Goal: Information Seeking & Learning: Learn about a topic

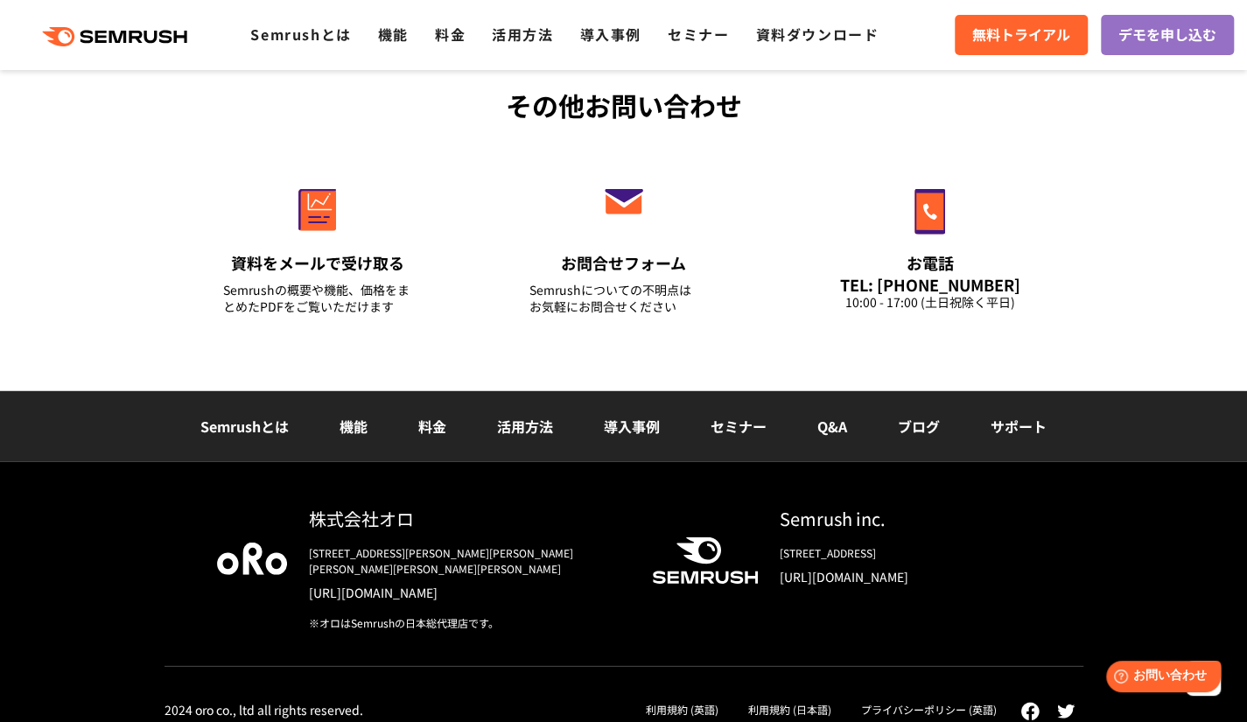
drag, startPoint x: 220, startPoint y: 421, endPoint x: 289, endPoint y: 419, distance: 68.3
click at [221, 421] on link "Semrushとは" at bounding box center [244, 426] width 88 height 21
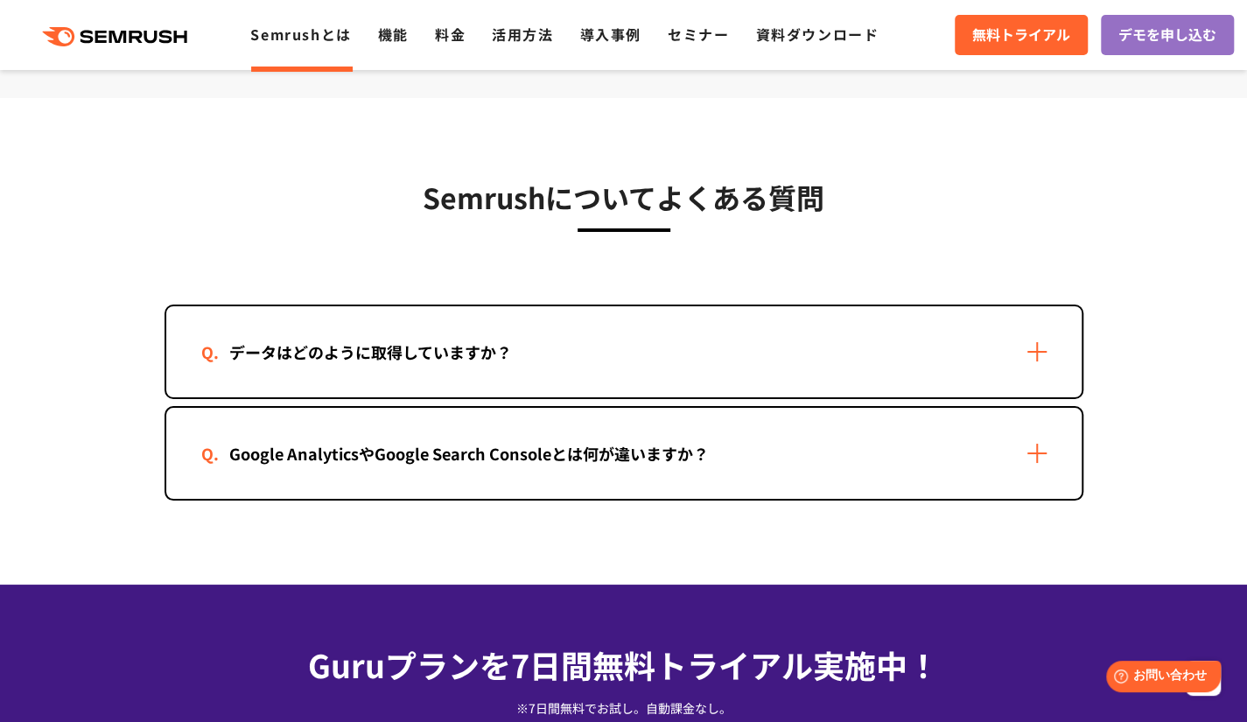
scroll to position [3849, 0]
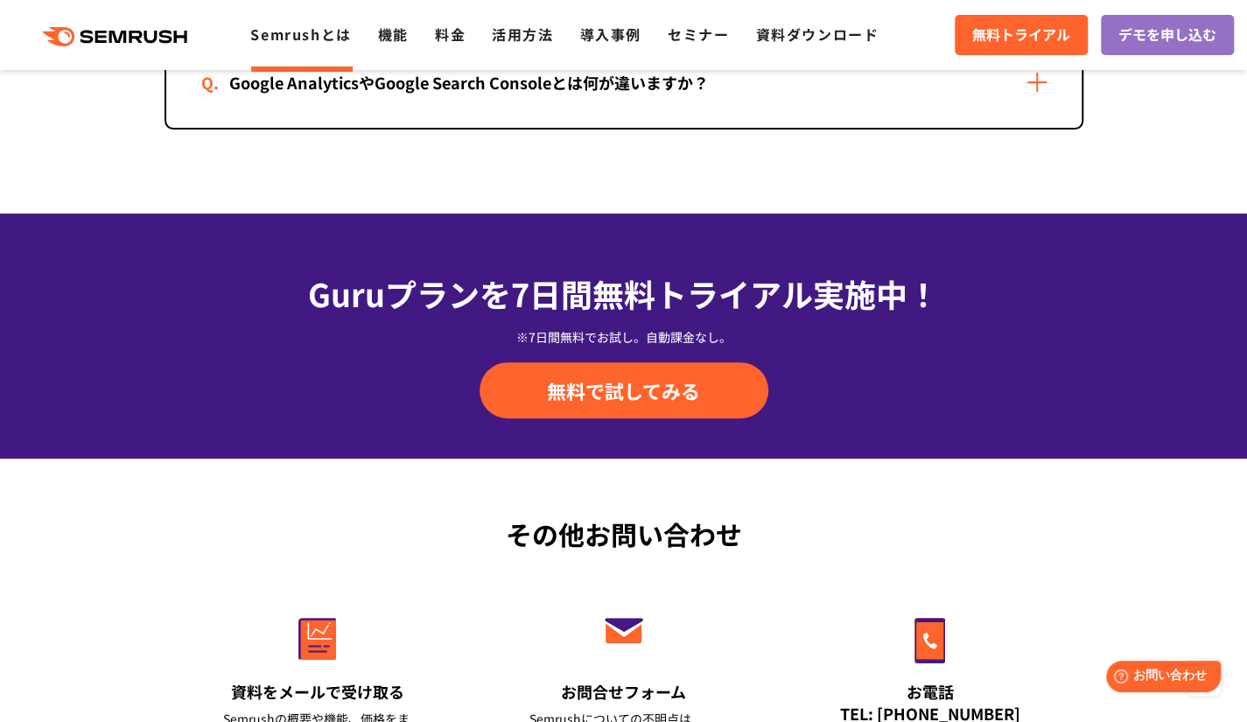
click at [373, 28] on ul "Semrushとは 機能 料金 活用方法 導入事例 セミナー 資料ダウンロード" at bounding box center [577, 35] width 654 height 23
click at [810, 29] on link "資料ダウンロード" at bounding box center [816, 34] width 123 height 21
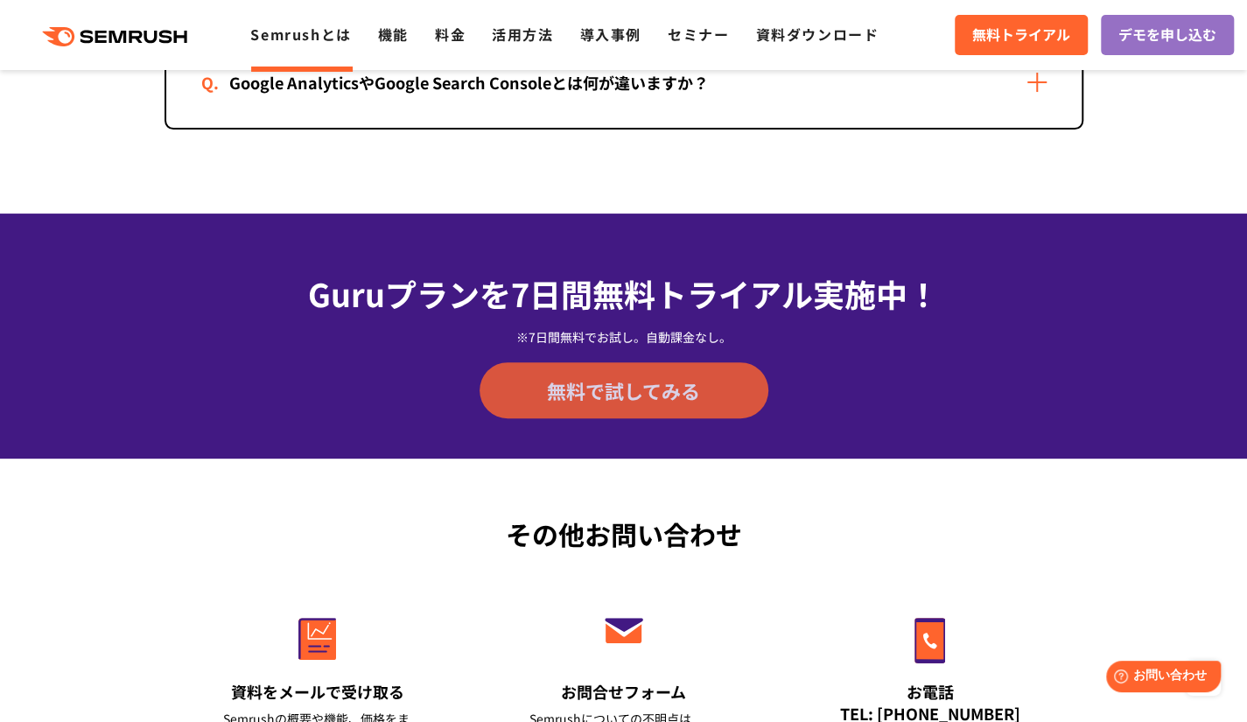
click at [632, 366] on link "無料で試してみる" at bounding box center [623, 390] width 289 height 56
